Goal: Information Seeking & Learning: Stay updated

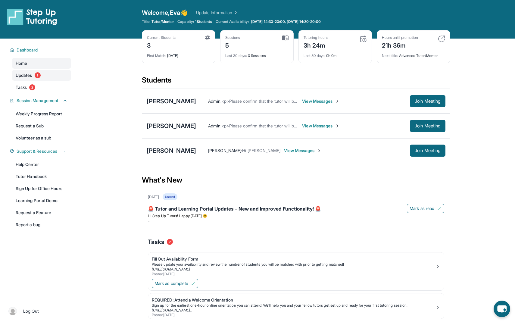
click at [67, 75] on link "Updates 1" at bounding box center [41, 75] width 59 height 11
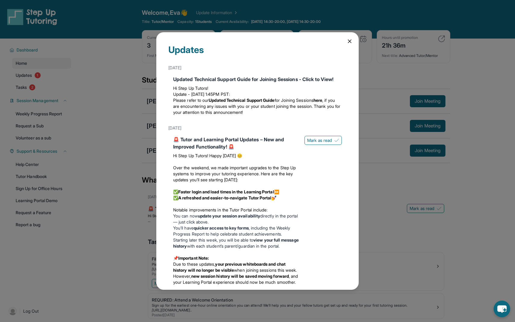
click at [60, 85] on div "Updates [DATE] Updated Technical Support Guide for Joining Sessions - Click to …" at bounding box center [257, 161] width 515 height 322
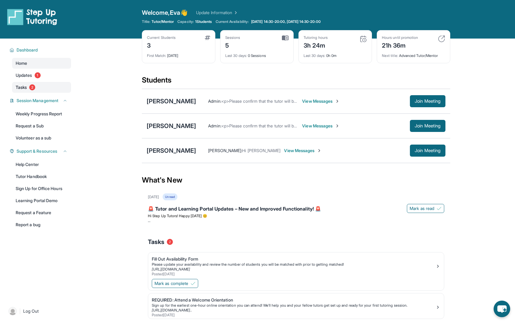
click at [58, 86] on link "Tasks 2" at bounding box center [41, 87] width 59 height 11
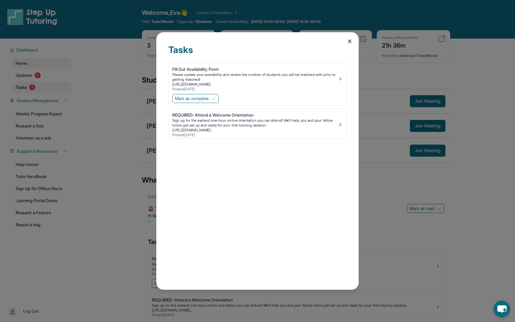
click at [58, 86] on div "Tasks Fill Out Availability Form Please update your availability and review the…" at bounding box center [257, 161] width 515 height 322
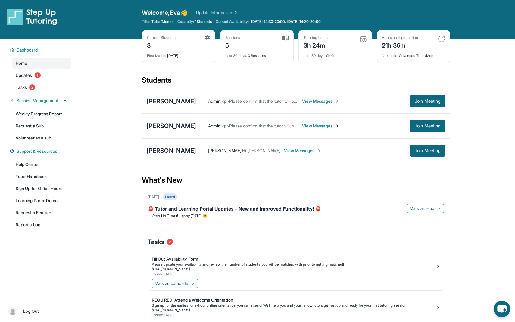
click at [184, 108] on div "[PERSON_NAME] Admin : <p>Please confirm that the tutor will be able to attend y…" at bounding box center [296, 101] width 308 height 25
click at [183, 102] on div "[PERSON_NAME]" at bounding box center [171, 101] width 49 height 8
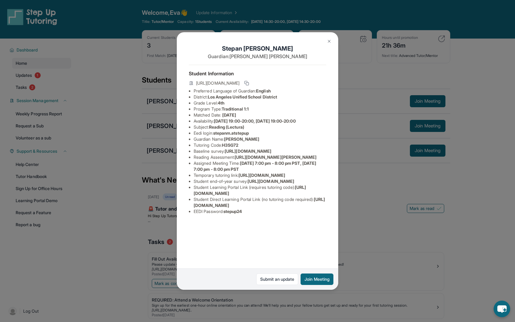
click at [165, 142] on div "[PERSON_NAME] Guardian: [PERSON_NAME] Student Information [URL][DOMAIN_NAME] Pr…" at bounding box center [257, 161] width 515 height 322
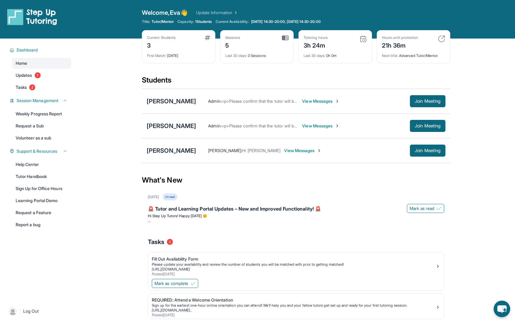
click at [315, 133] on div "[PERSON_NAME] Admin : <p>Please confirm that the tutor will be able to attend y…" at bounding box center [296, 125] width 308 height 25
click at [315, 129] on div "Admin : <p>Please confirm that the tutor will be able to attend your first assi…" at bounding box center [320, 126] width 249 height 12
click at [311, 129] on div "Admin : <p>Please confirm that the tutor will be able to attend your first assi…" at bounding box center [320, 126] width 249 height 12
click at [311, 124] on span "View Messages" at bounding box center [321, 126] width 38 height 6
click at [311, 120] on div "Admin : <p>Please confirm that the tutor will be able to attend your first assi…" at bounding box center [320, 126] width 249 height 12
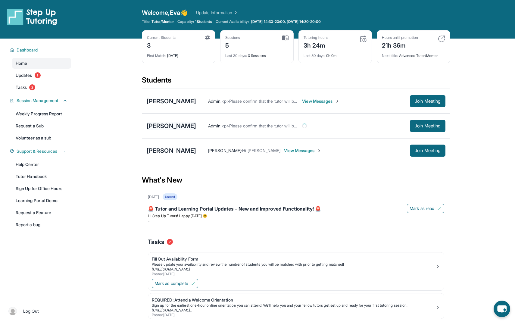
click at [162, 125] on div "[PERSON_NAME]" at bounding box center [171, 126] width 49 height 8
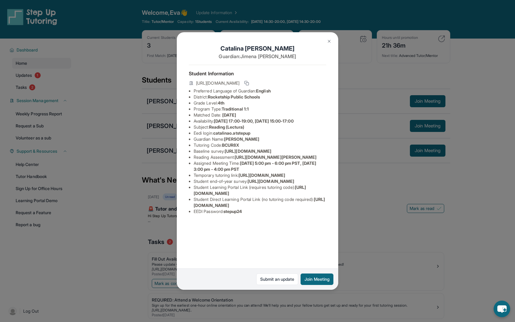
click at [162, 125] on div "[PERSON_NAME] Guardian: [PERSON_NAME] Student Information [URL][DOMAIN_NAME] Pr…" at bounding box center [257, 161] width 515 height 322
